Goal: Communication & Community: Answer question/provide support

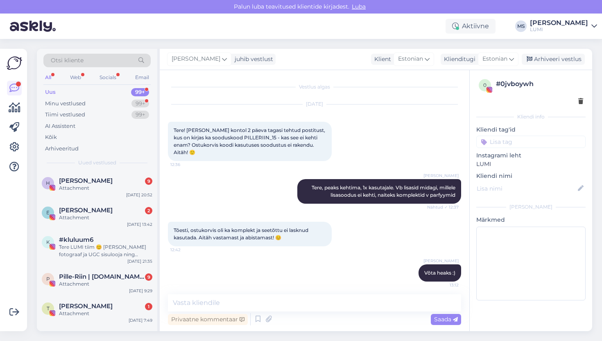
scroll to position [4, 0]
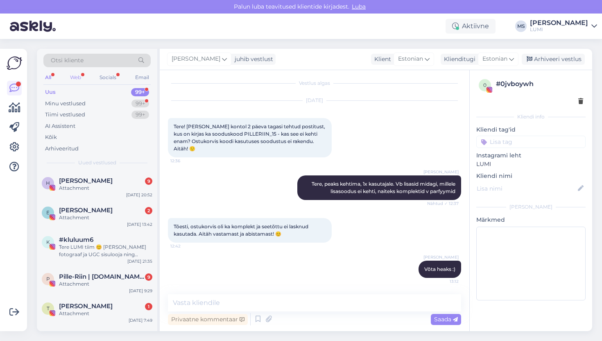
click at [75, 76] on div "Web" at bounding box center [75, 77] width 14 height 11
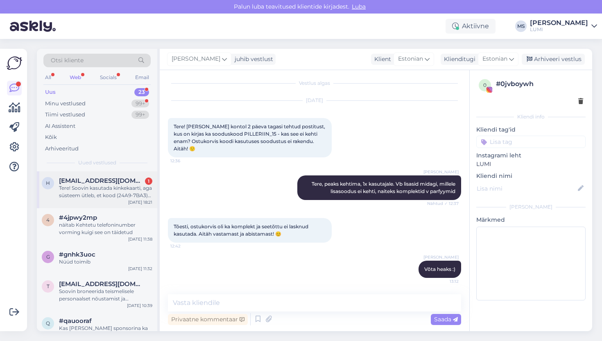
click at [102, 192] on div "Tere! Soovin kasutada kinkekaarti, aga süsteem ütleb, et kood (24A9-7BA3) enam …" at bounding box center [105, 191] width 93 height 15
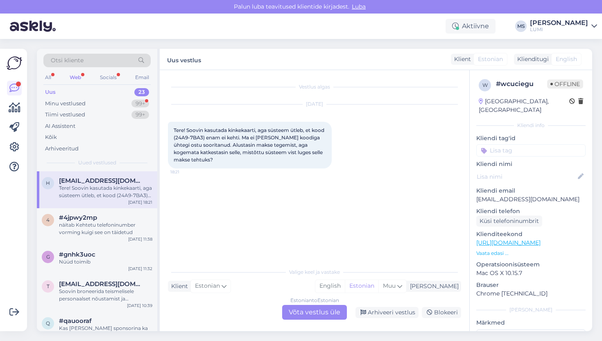
click at [323, 316] on div "Estonian to Estonian Võta vestlus üle" at bounding box center [314, 312] width 65 height 15
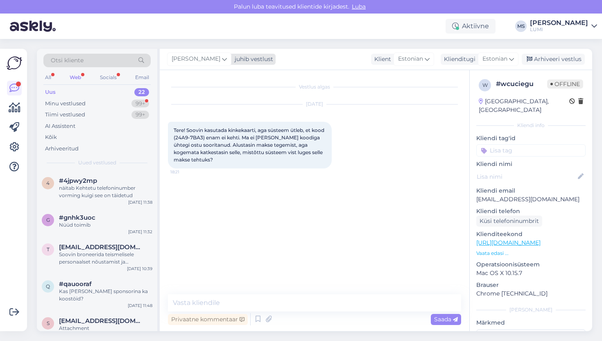
click at [222, 56] on icon at bounding box center [224, 58] width 5 height 9
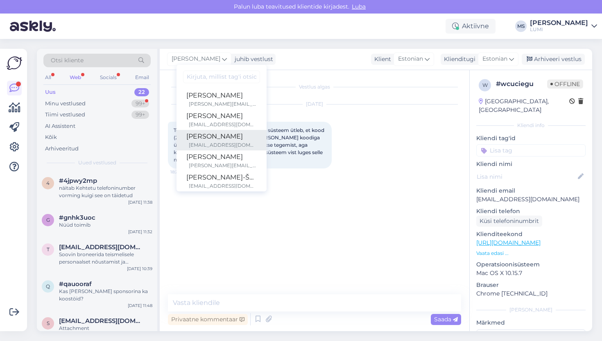
click at [222, 136] on div "[PERSON_NAME]" at bounding box center [221, 137] width 70 height 10
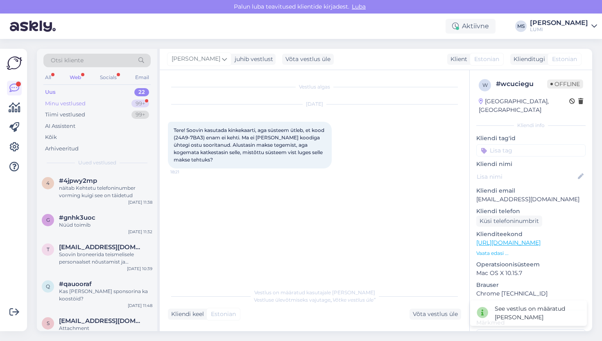
click at [71, 100] on div "Minu vestlused" at bounding box center [65, 104] width 41 height 8
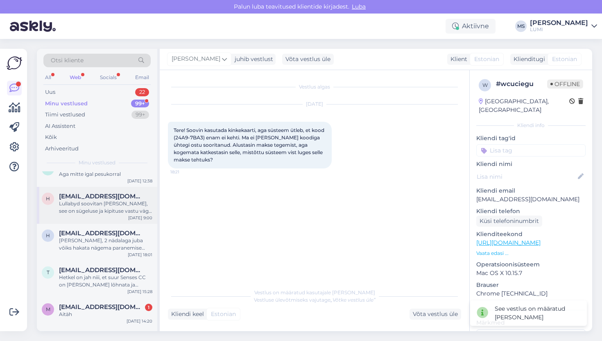
scroll to position [15, 0]
click at [111, 316] on div "Aitäh" at bounding box center [105, 313] width 93 height 7
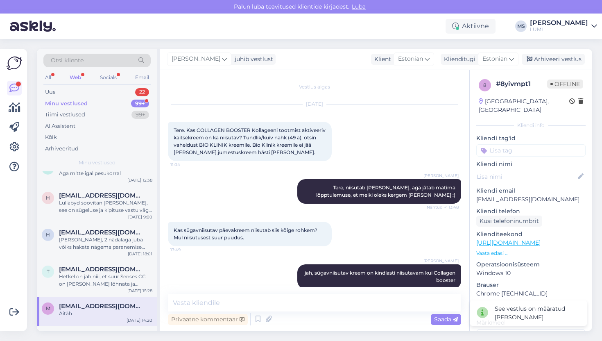
scroll to position [231, 0]
